Goal: Transaction & Acquisition: Purchase product/service

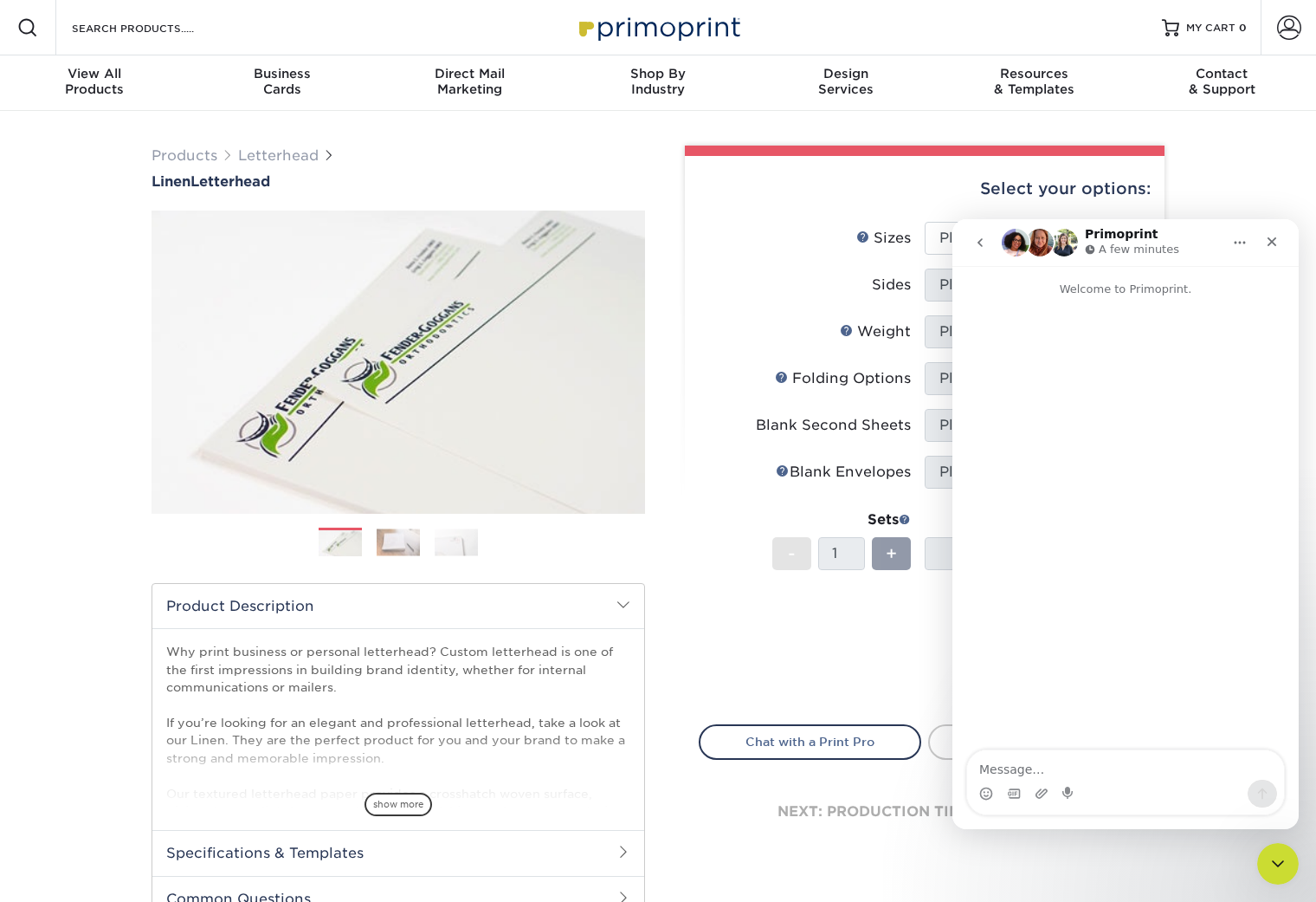
click at [762, 632] on div "Price per set $0.00" at bounding box center [812, 637] width 225 height 65
click at [1273, 239] on icon "Close" at bounding box center [1273, 242] width 10 height 10
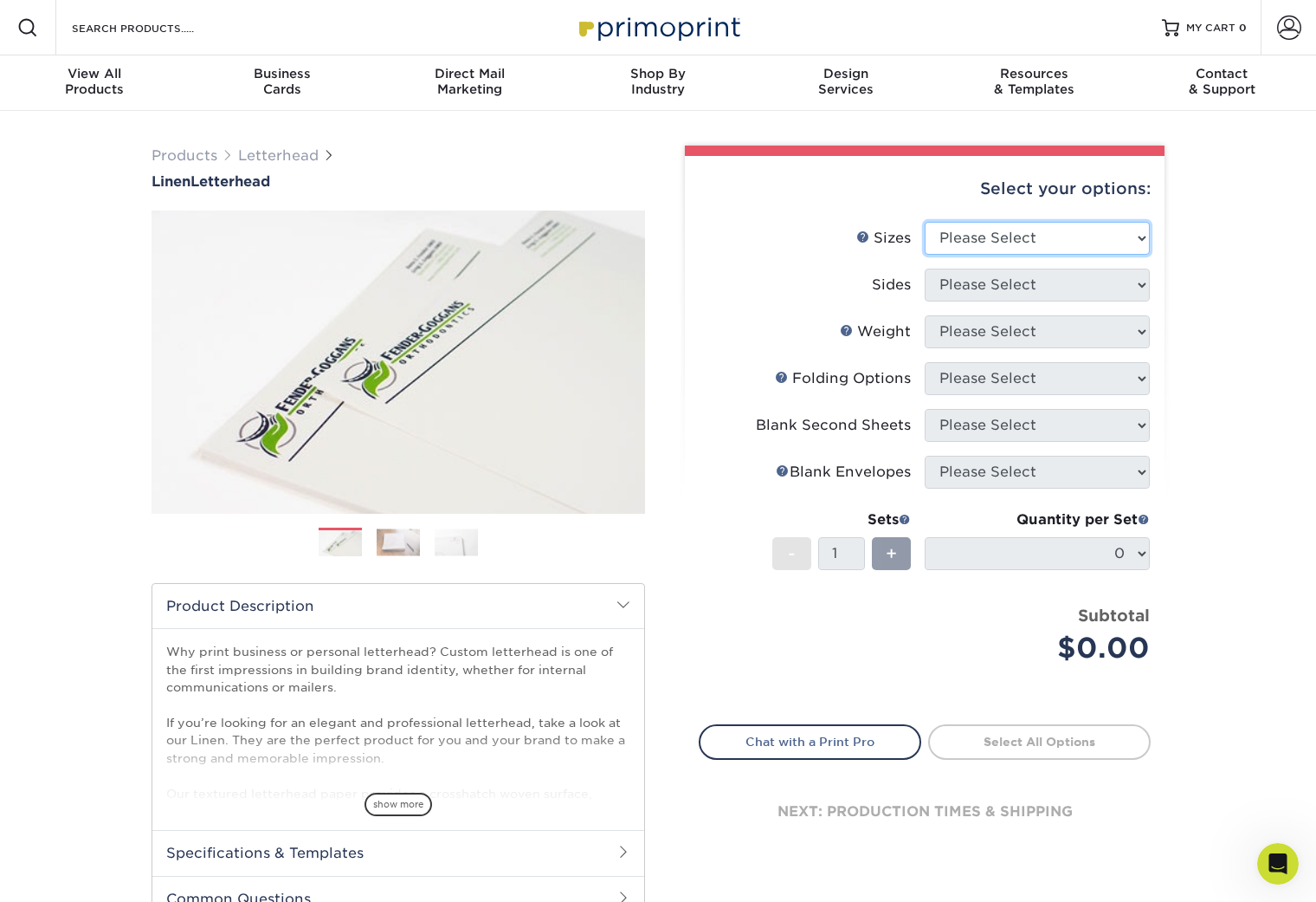
click at [1141, 239] on select "Please Select 5.5" x 8.5" 8.5" x 11" 8.5" x 14" 11" x 17"" at bounding box center [1037, 238] width 225 height 33
select select "8.50x11.00"
click at [925, 222] on select "Please Select 5.5" x 8.5" 8.5" x 11" 8.5" x 14" 11" x 17"" at bounding box center [1037, 238] width 225 height 33
click at [1055, 290] on select "Please Select Print Both Sides Print Front Only" at bounding box center [1037, 285] width 225 height 33
select select "32d3c223-f82c-492b-b915-ba065a00862f"
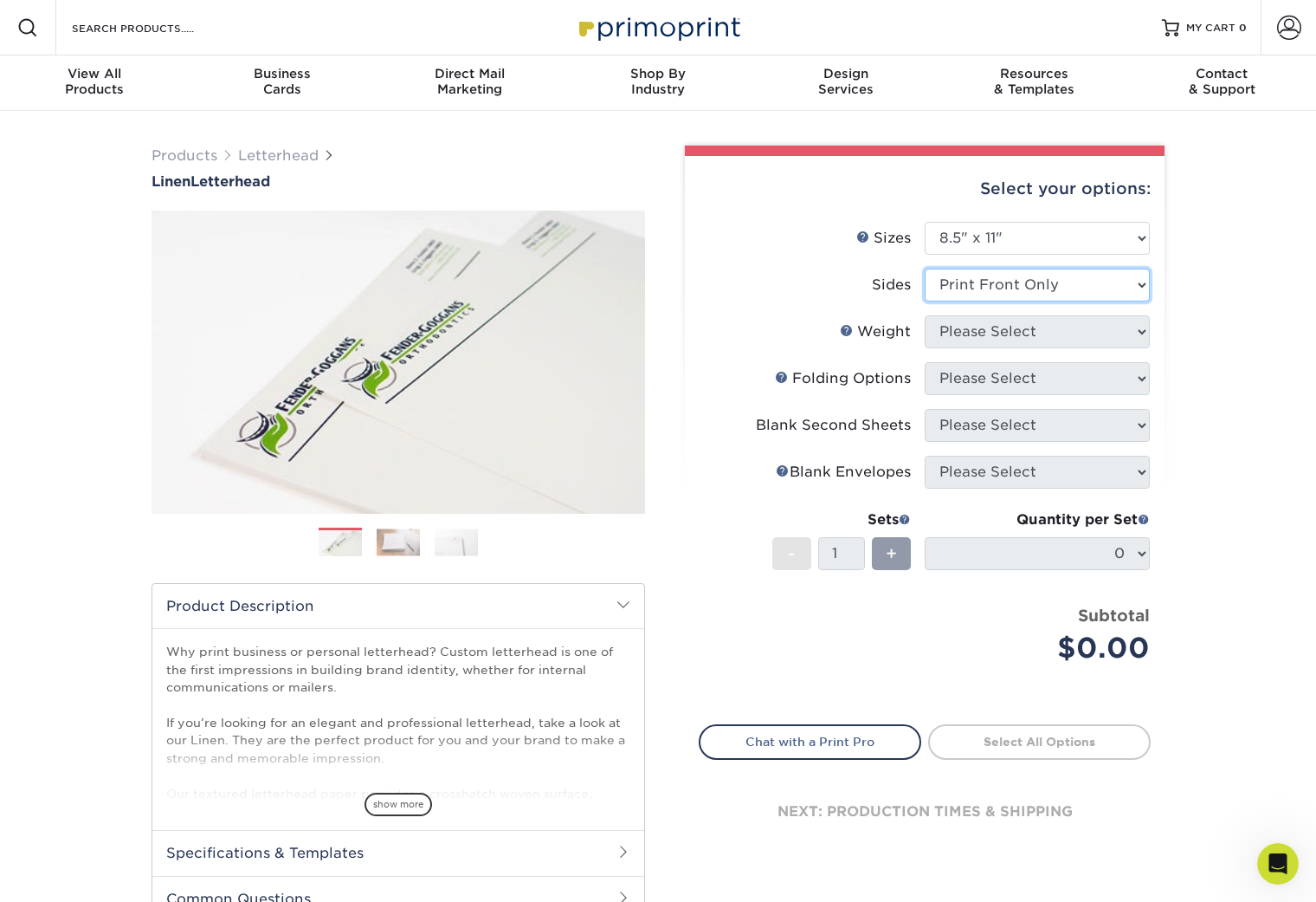
click at [925, 268] on select "Please Select Print Both Sides Print Front Only" at bounding box center [1037, 285] width 225 height 33
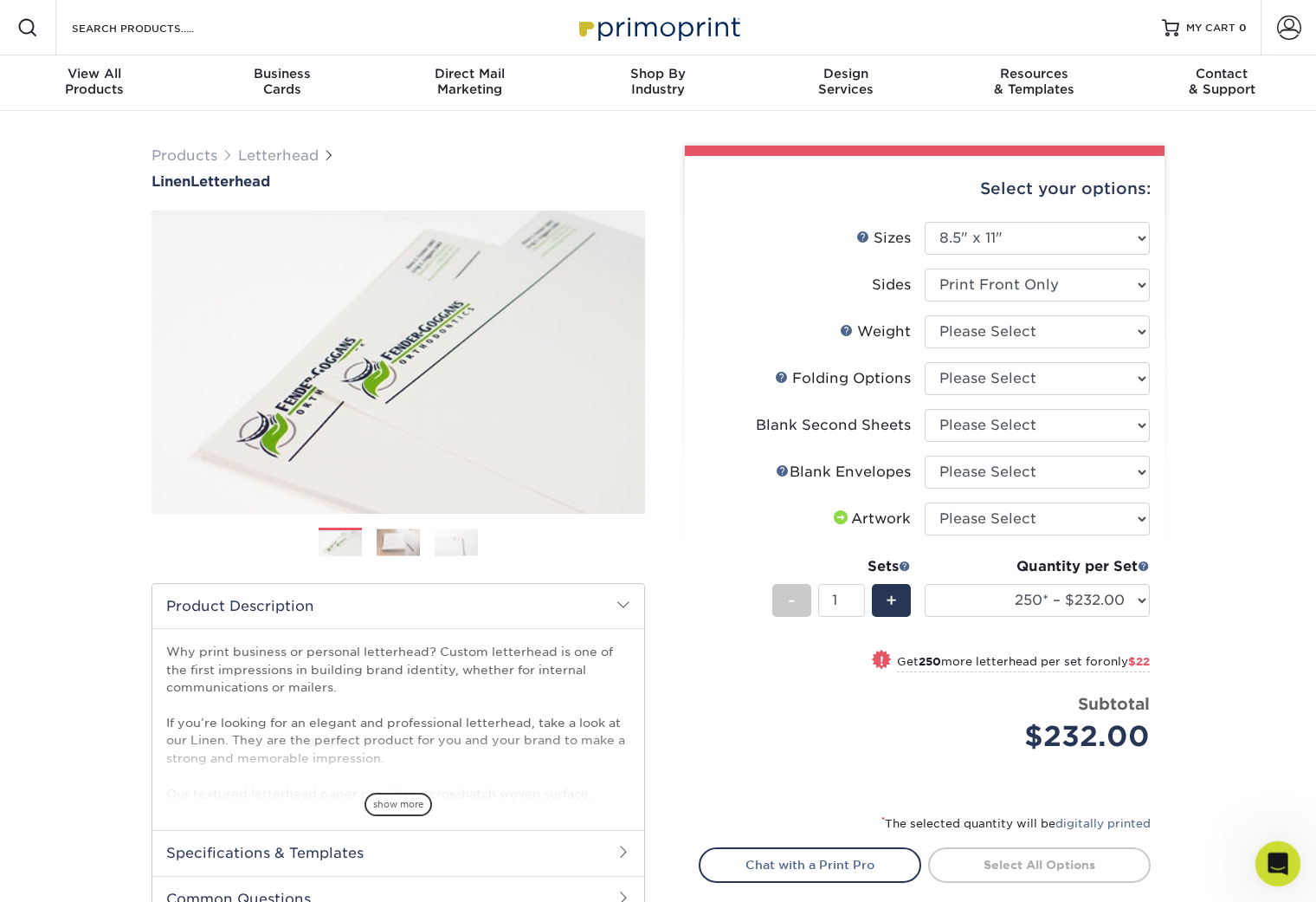
drag, startPoint x: 1269, startPoint y: 863, endPoint x: 1255, endPoint y: 860, distance: 14.3
click at [1266, 864] on icon "Open Intercom Messenger" at bounding box center [1276, 862] width 29 height 29
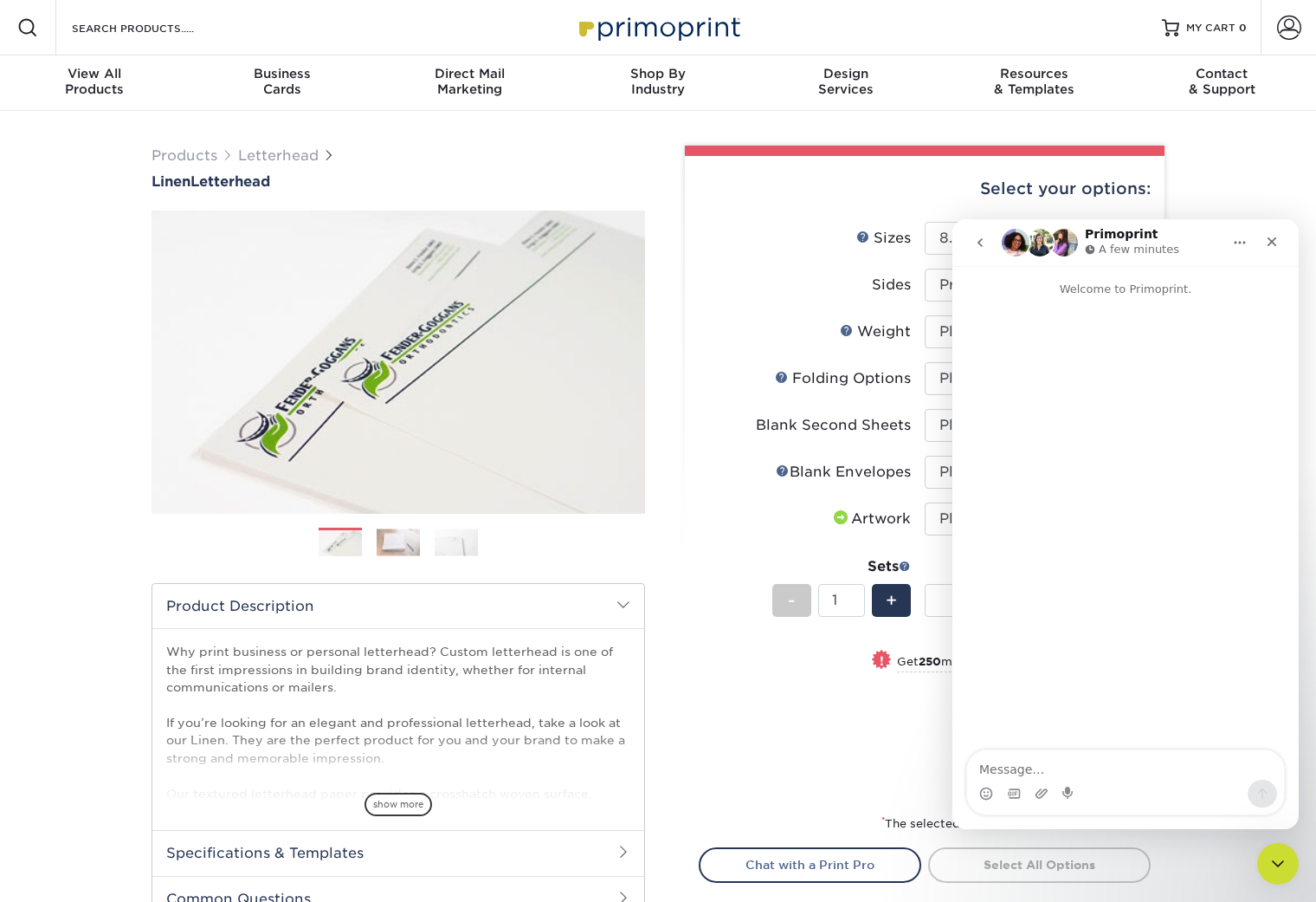
click at [1039, 758] on textarea "Message…" at bounding box center [1126, 764] width 317 height 30
type textarea "Is classic linen an option for paper?"
